Goal: Information Seeking & Learning: Check status

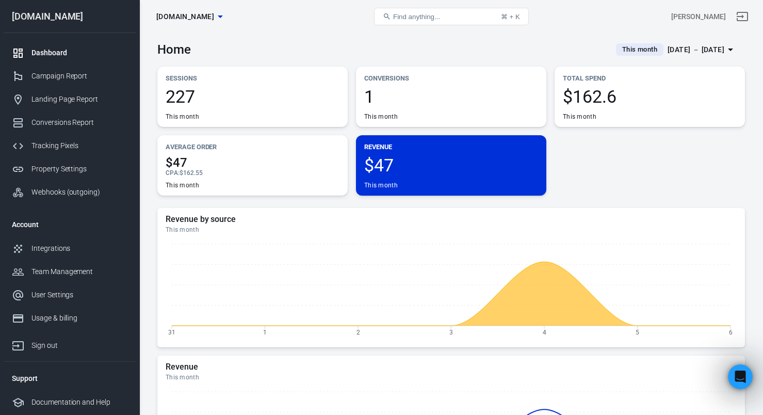
click at [646, 168] on div "Sessions 227 This month Conversions 1 This month Total Spend $162.6 This month …" at bounding box center [450, 131] width 587 height 129
click at [631, 45] on span "This month" at bounding box center [639, 49] width 43 height 10
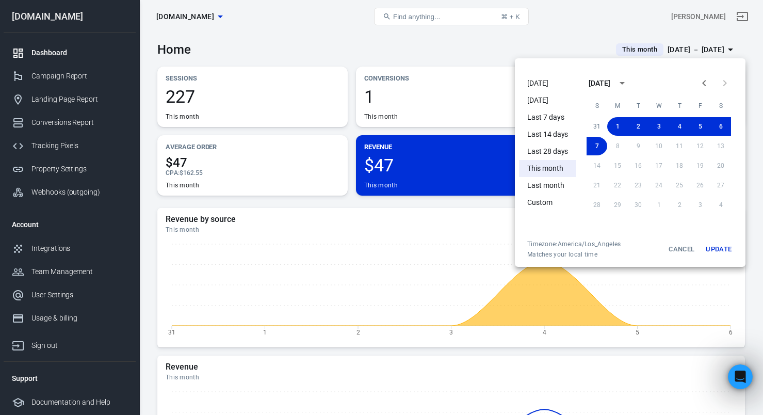
click at [562, 78] on li "[DATE]" at bounding box center [547, 83] width 57 height 17
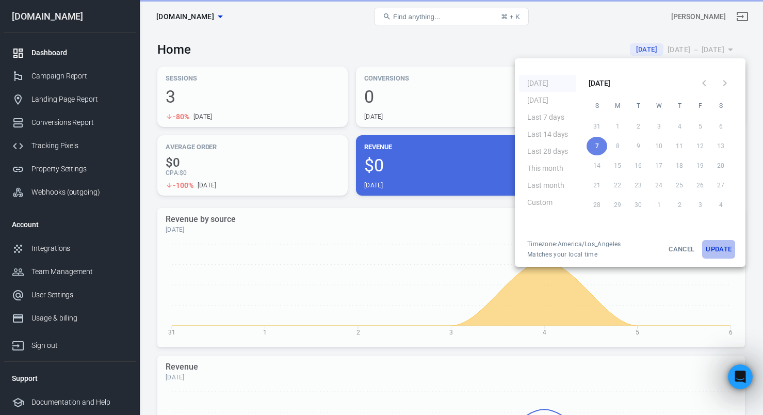
click at [713, 247] on button "Update" at bounding box center [718, 249] width 33 height 19
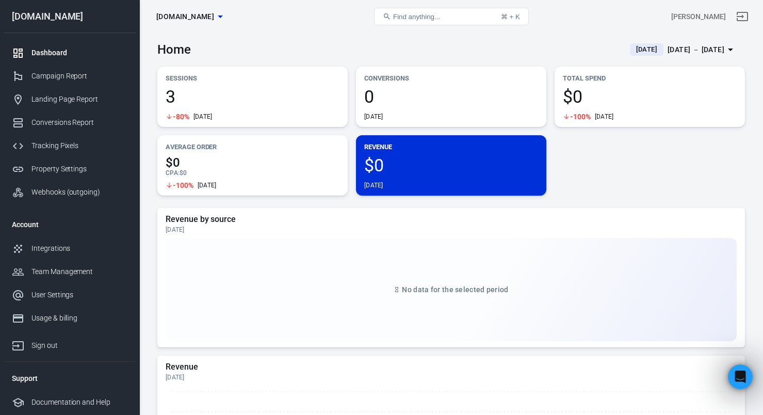
click at [174, 85] on div "Sessions 3 -80% [DATE]" at bounding box center [252, 97] width 190 height 60
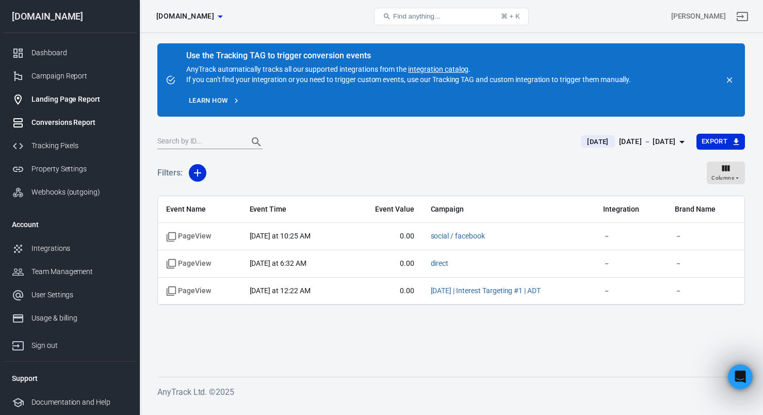
click at [58, 96] on div "Landing Page Report" at bounding box center [79, 99] width 96 height 11
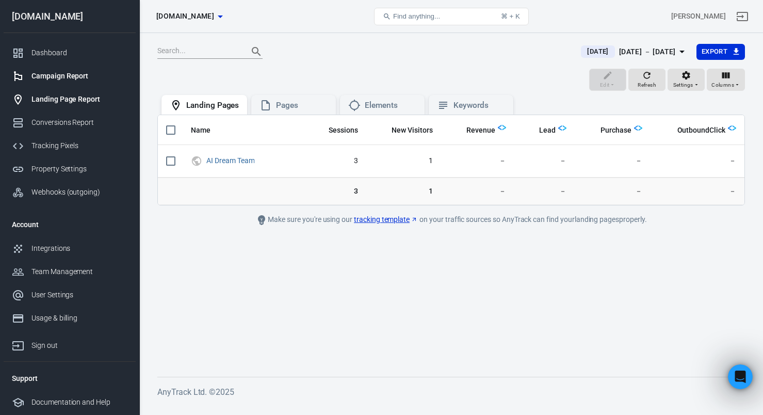
click at [68, 79] on div "Campaign Report" at bounding box center [79, 76] width 96 height 11
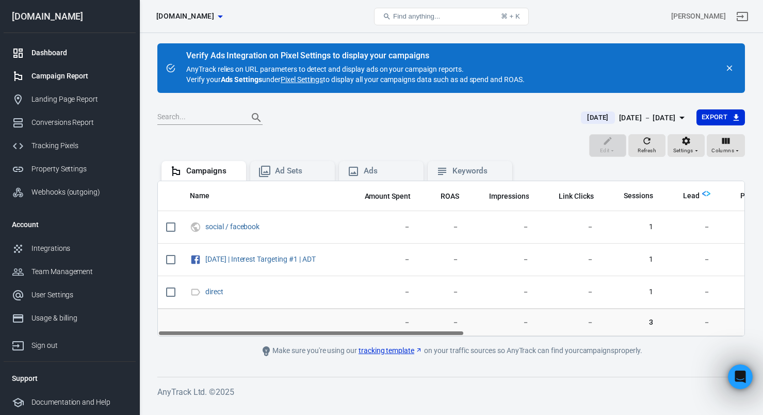
click at [49, 55] on div "Dashboard" at bounding box center [79, 52] width 96 height 11
